Goal: Obtain resource: Download file/media

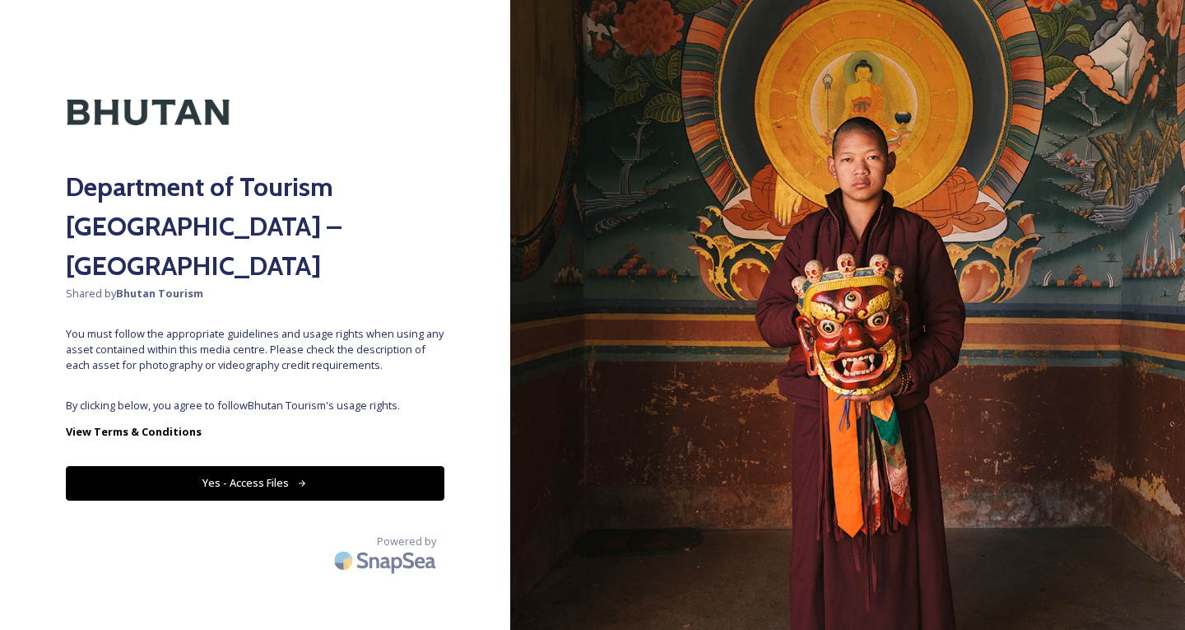
click at [280, 466] on button "Yes - Access Files" at bounding box center [255, 483] width 379 height 34
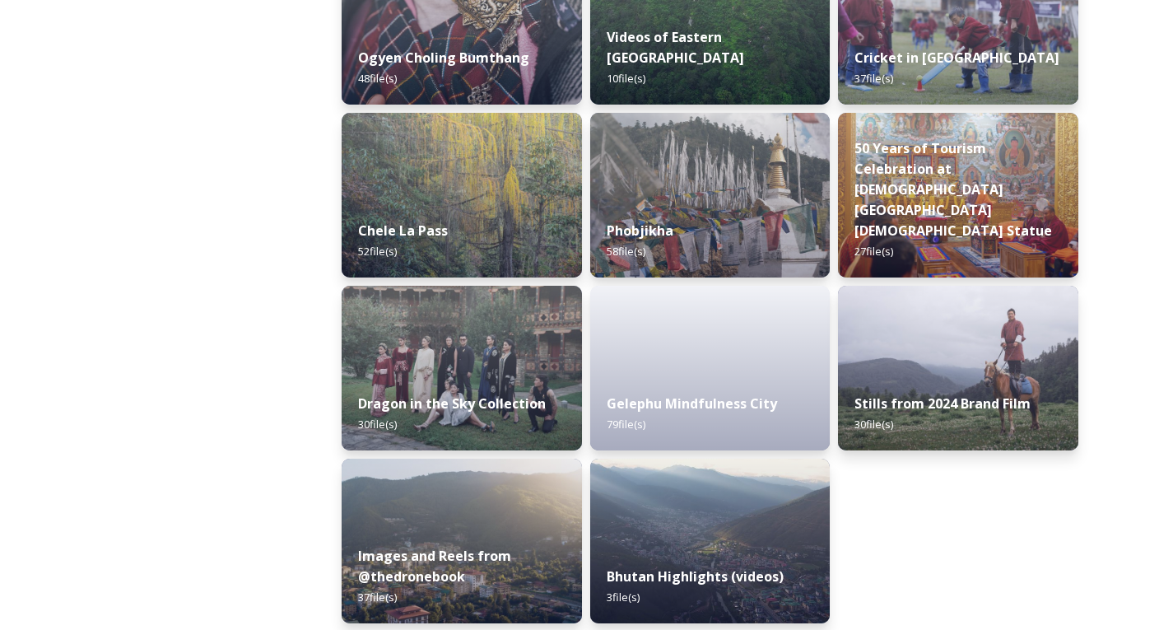
scroll to position [2753, 0]
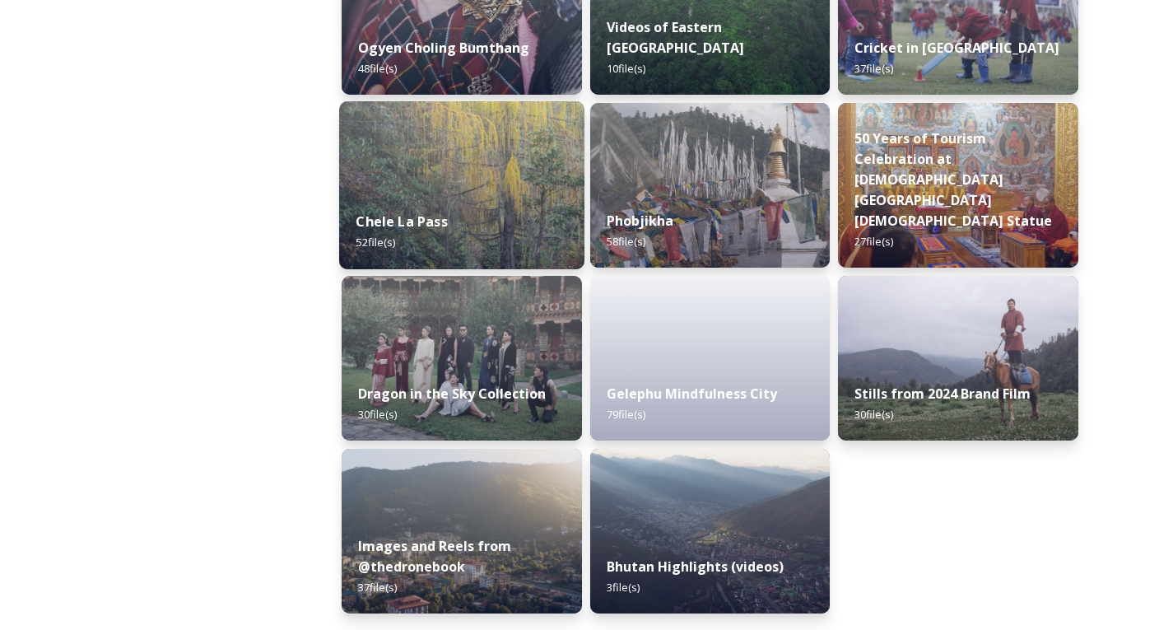
click at [503, 166] on img at bounding box center [461, 185] width 245 height 168
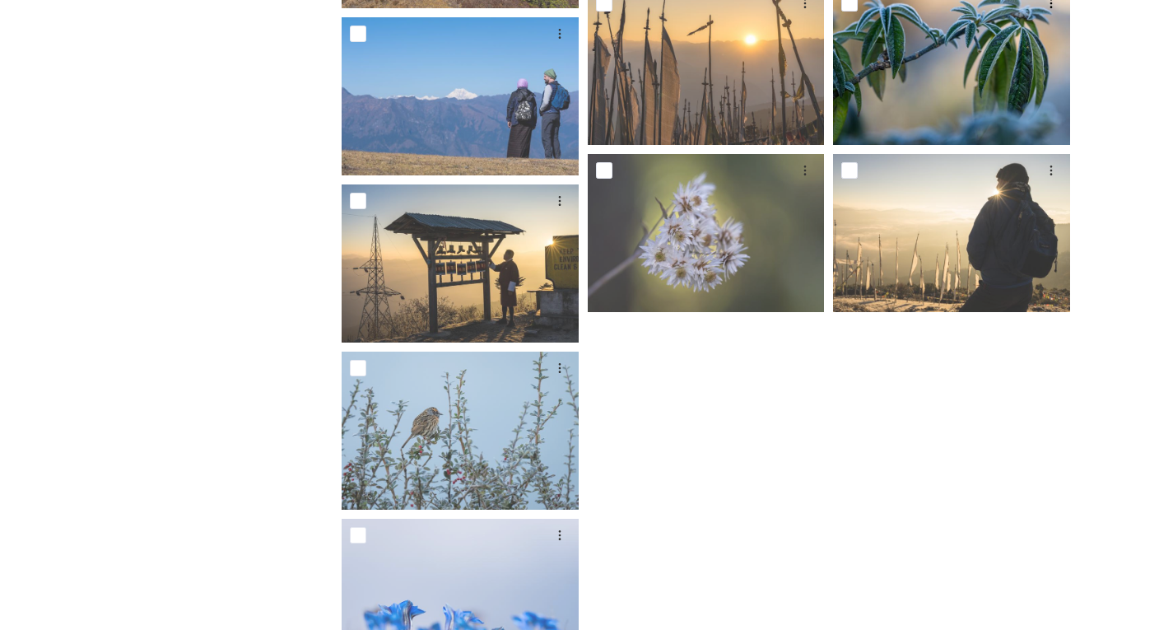
scroll to position [2914, 0]
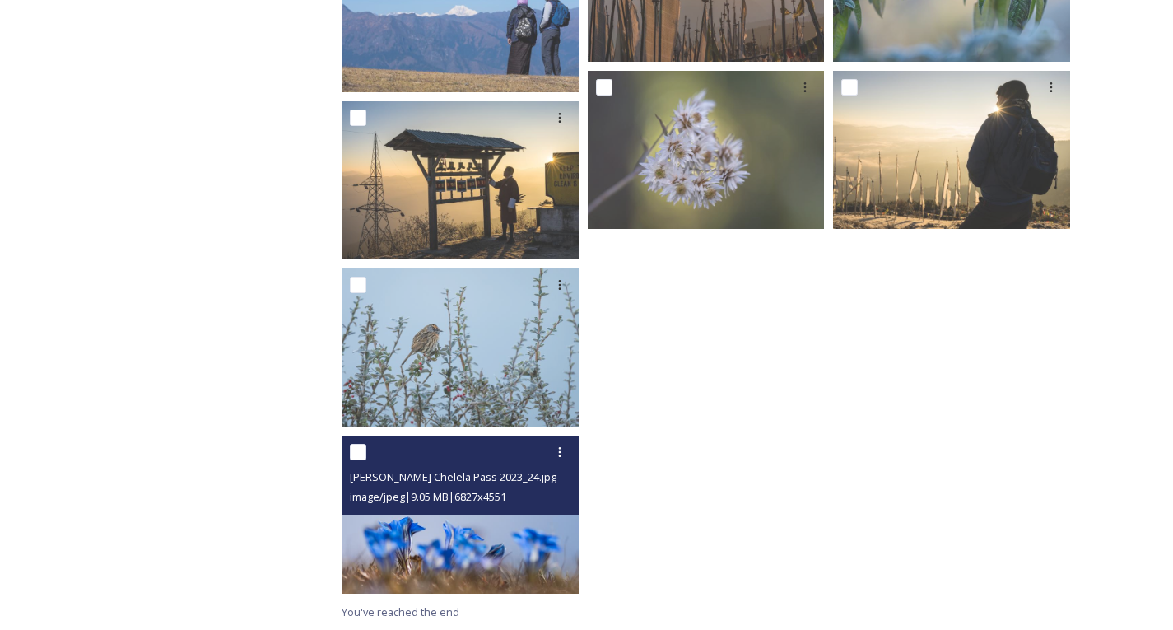
click at [444, 545] on img at bounding box center [460, 514] width 237 height 158
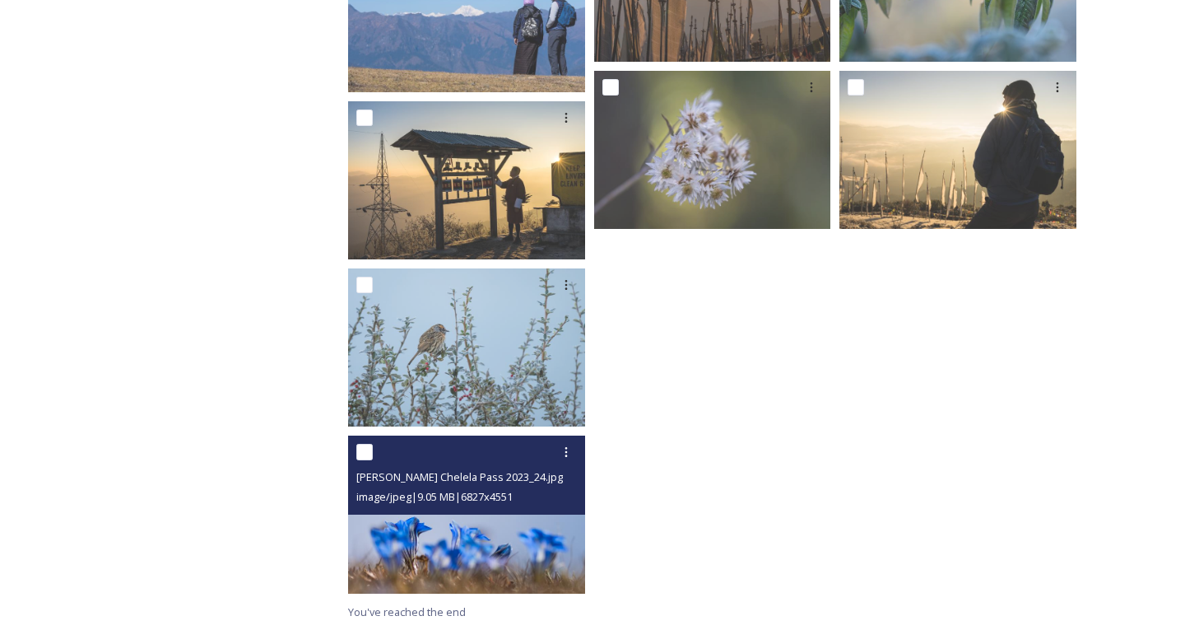
scroll to position [2747, 0]
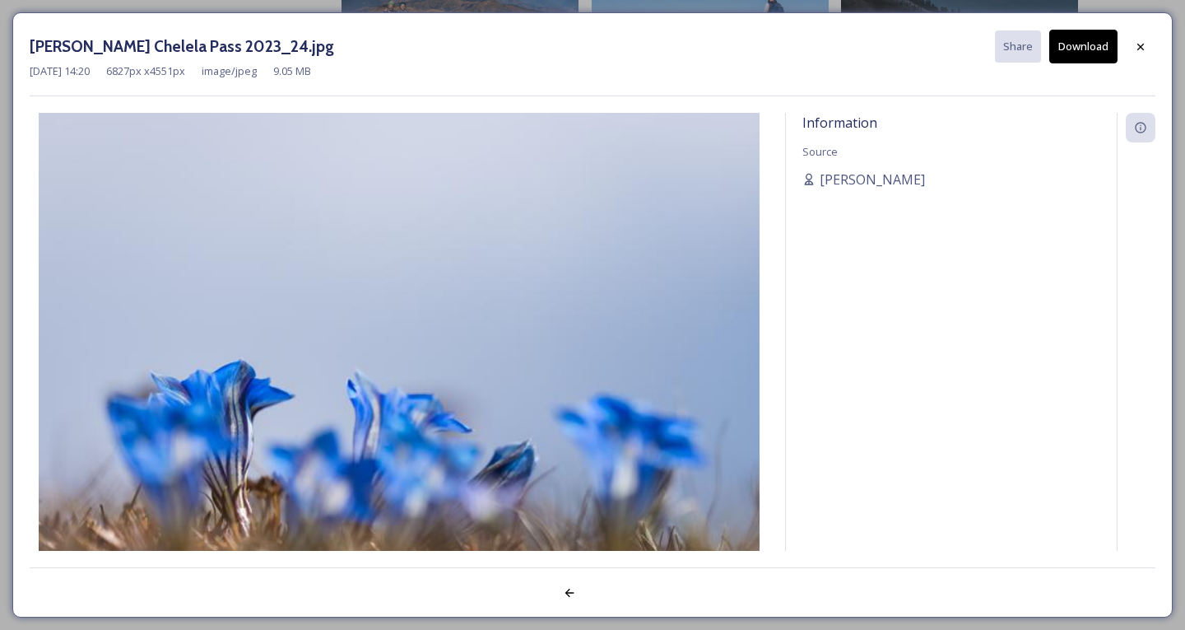
click at [444, 545] on img at bounding box center [399, 353] width 739 height 481
click at [1151, 48] on div at bounding box center [1141, 47] width 30 height 30
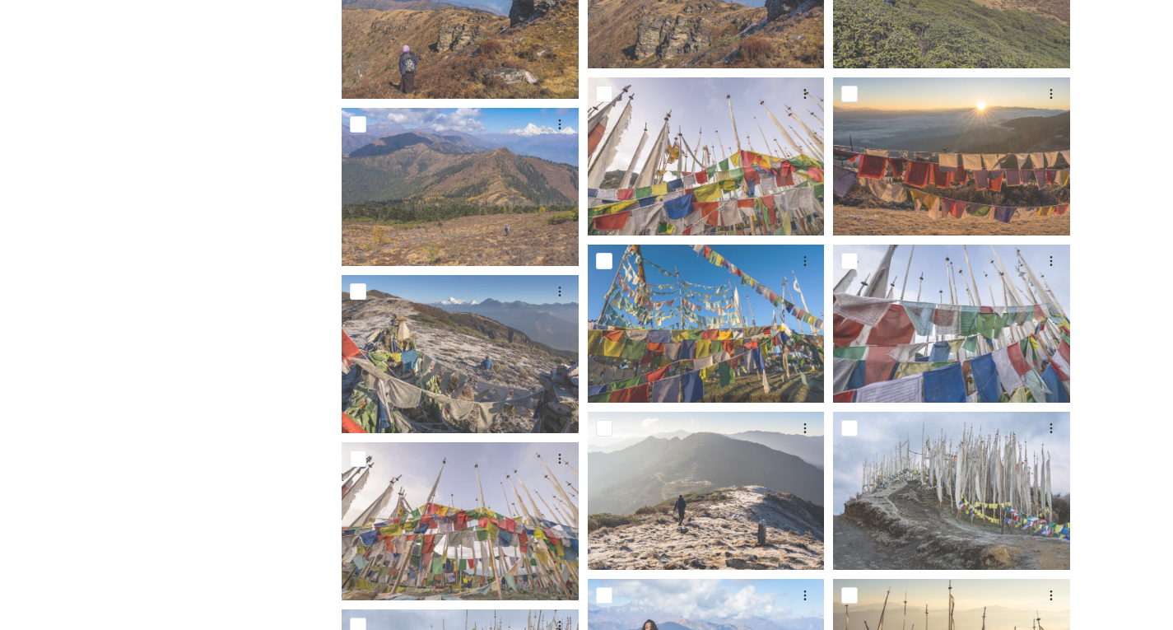
scroll to position [1574, 0]
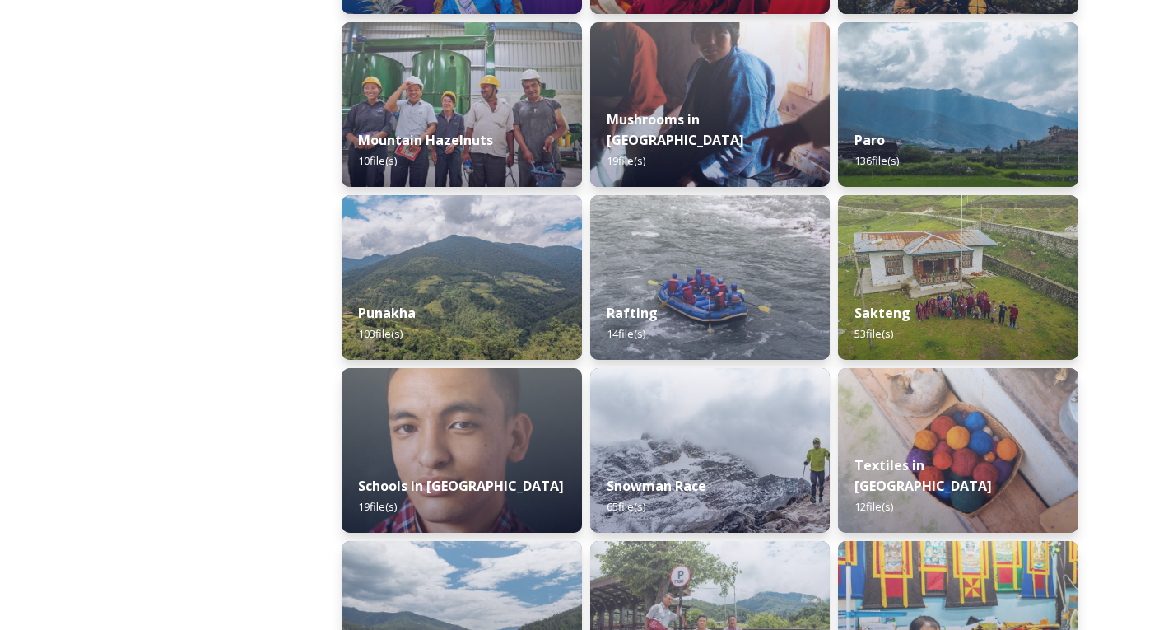
scroll to position [1452, 0]
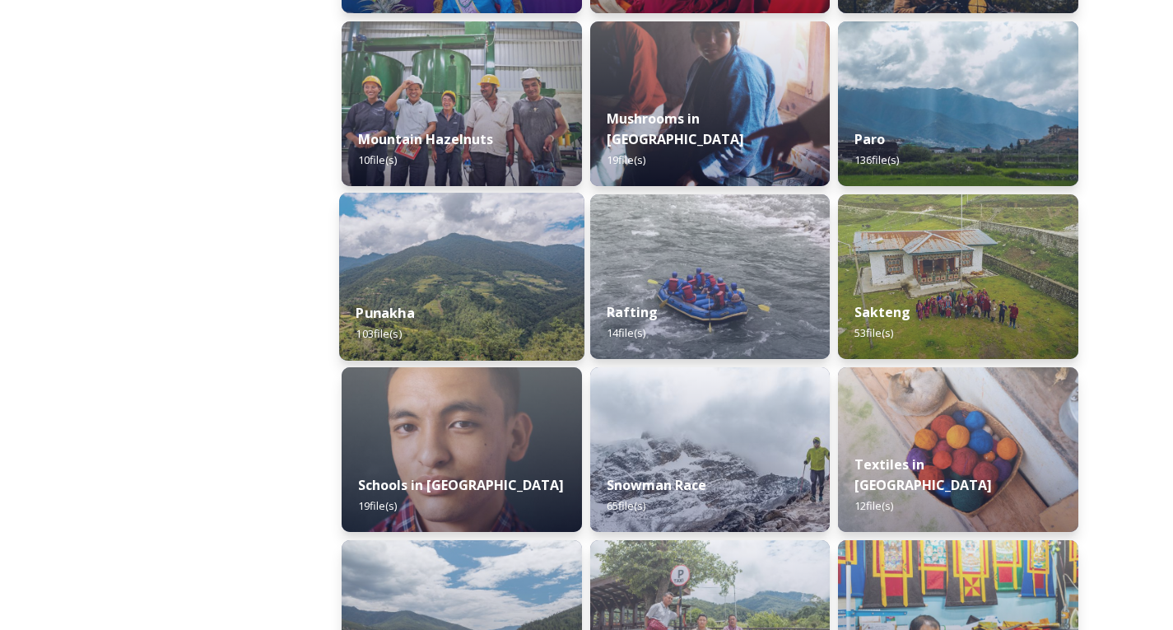
click at [459, 294] on div "Punakha 103 file(s)" at bounding box center [461, 323] width 245 height 75
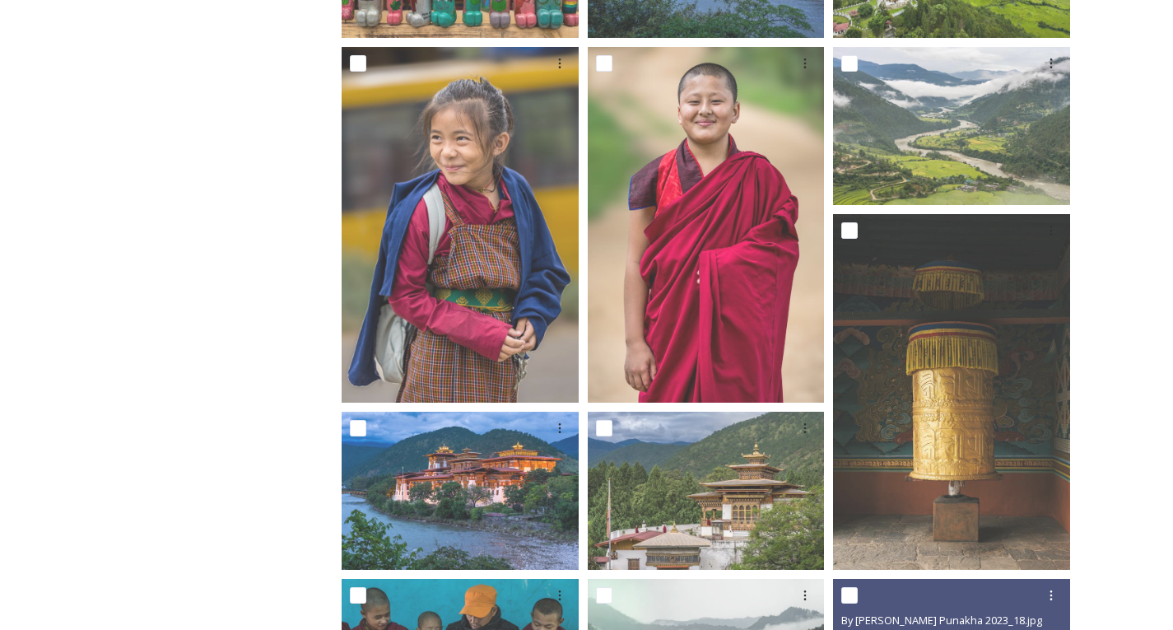
scroll to position [1095, 0]
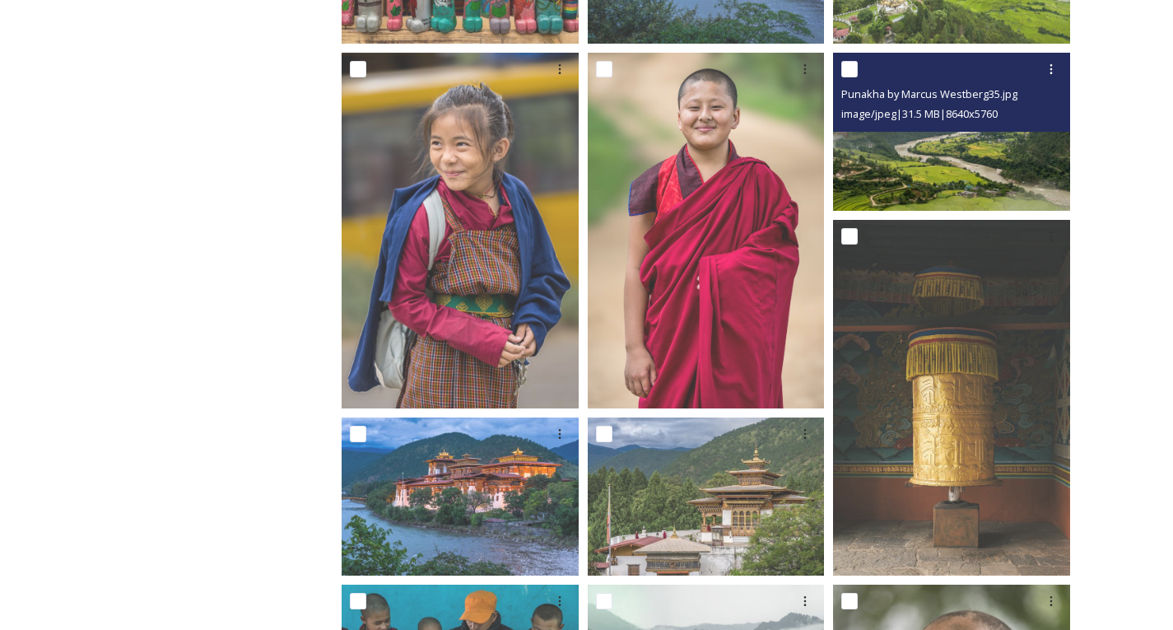
click at [945, 156] on img at bounding box center [951, 132] width 237 height 158
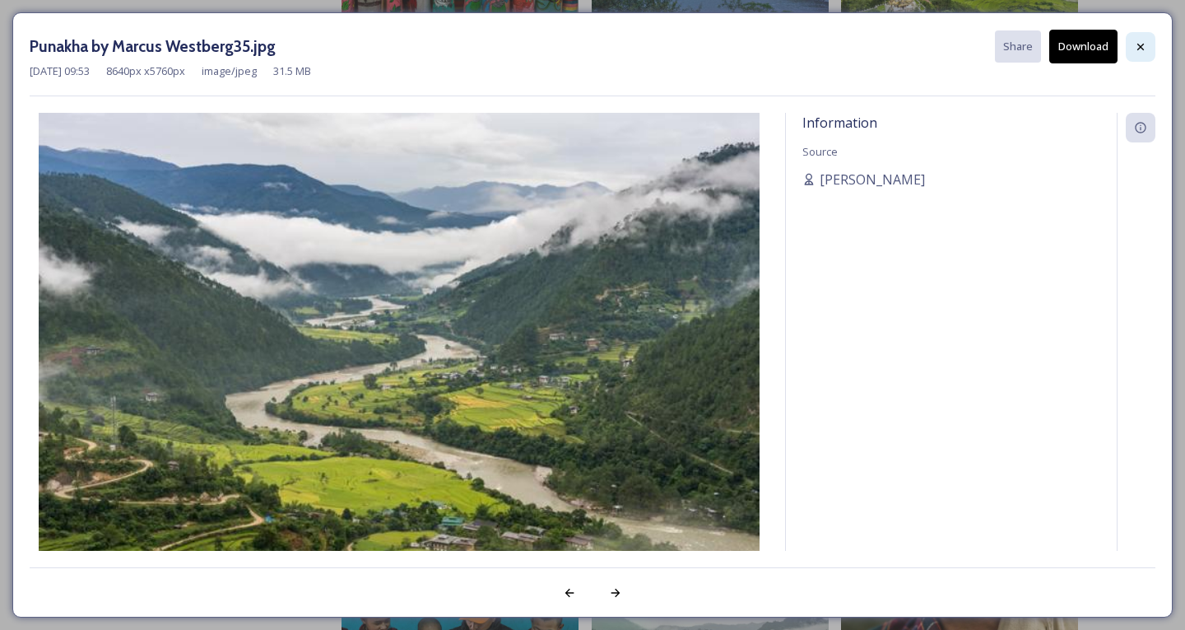
click at [1142, 42] on icon at bounding box center [1140, 46] width 13 height 13
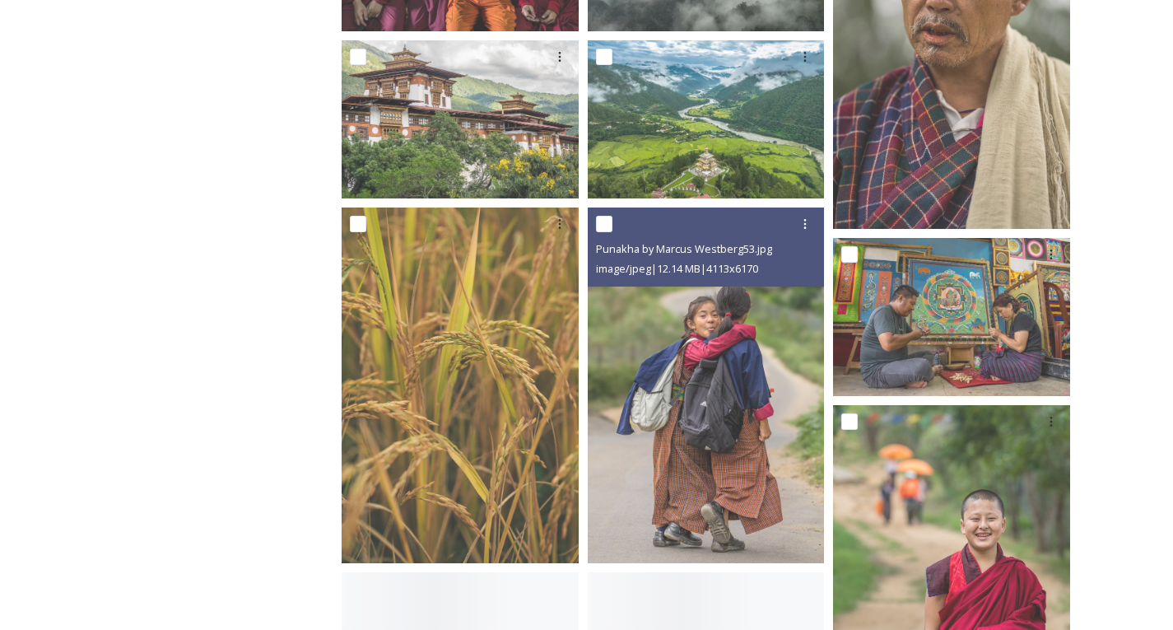
scroll to position [1806, 0]
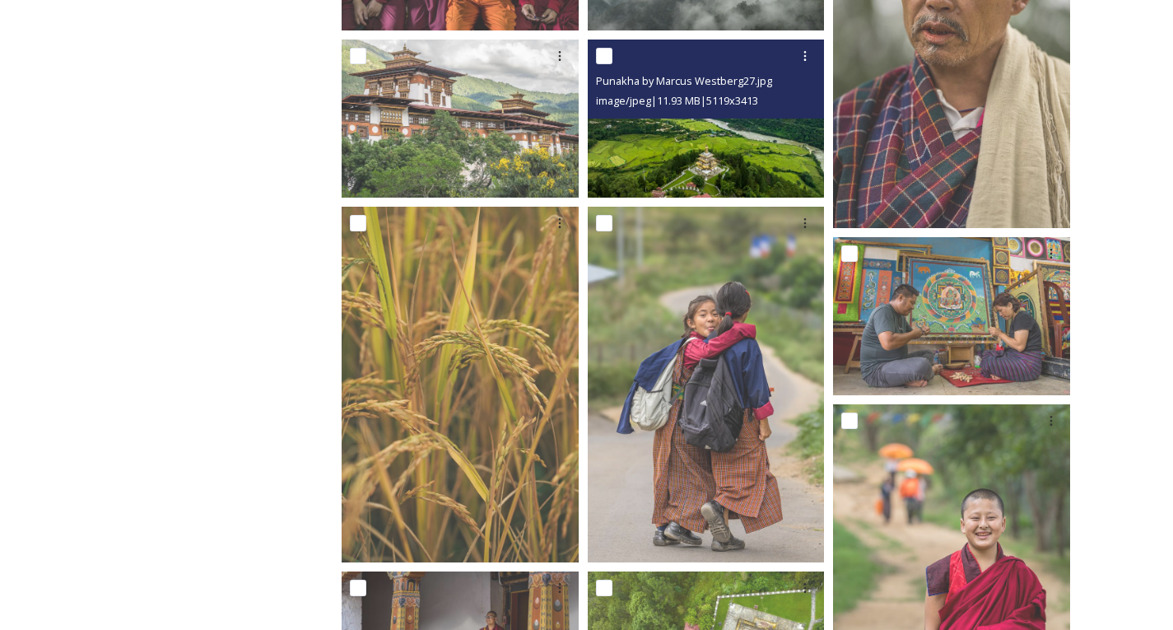
click at [737, 150] on img at bounding box center [706, 119] width 237 height 158
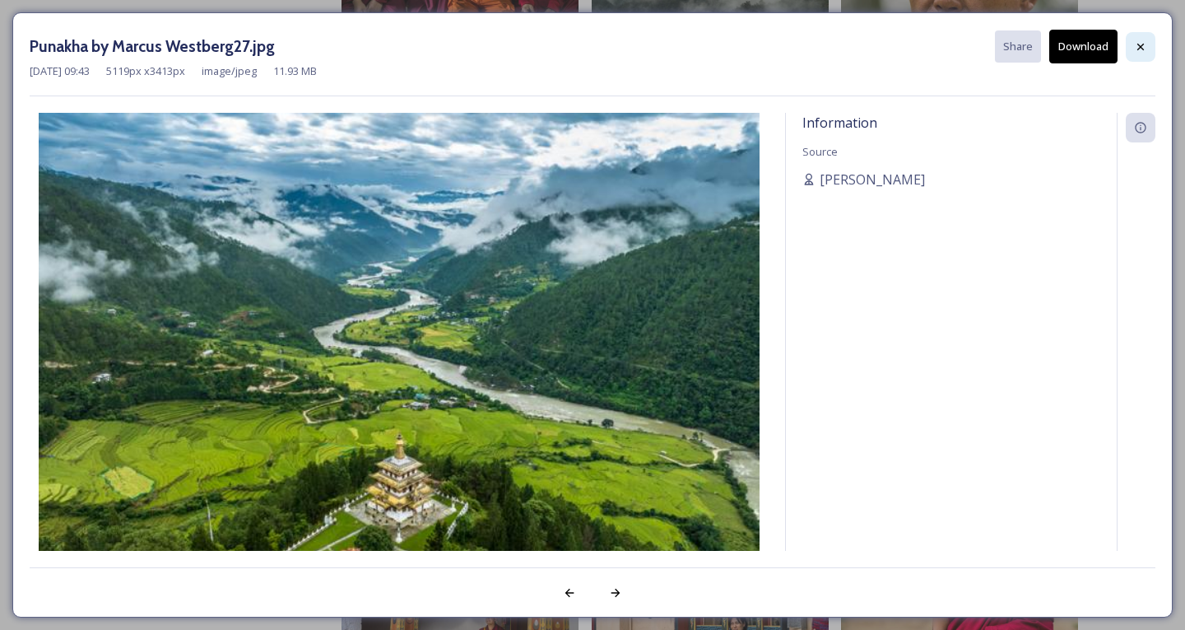
click at [1141, 49] on icon at bounding box center [1140, 46] width 13 height 13
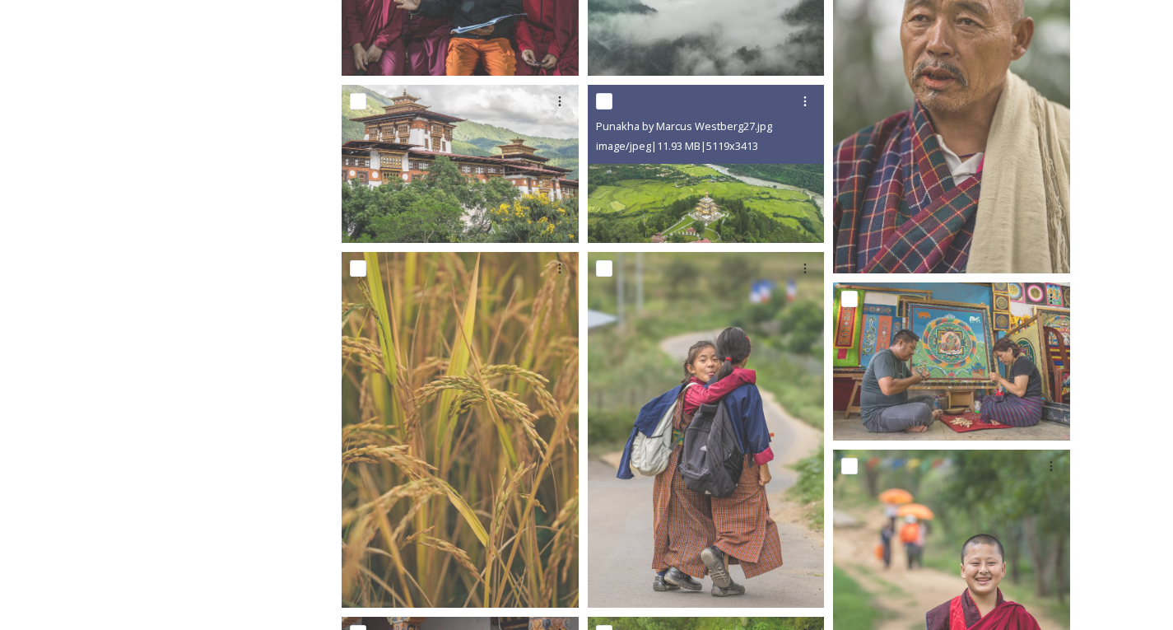
scroll to position [1540, 0]
